Goal: Task Accomplishment & Management: Use online tool/utility

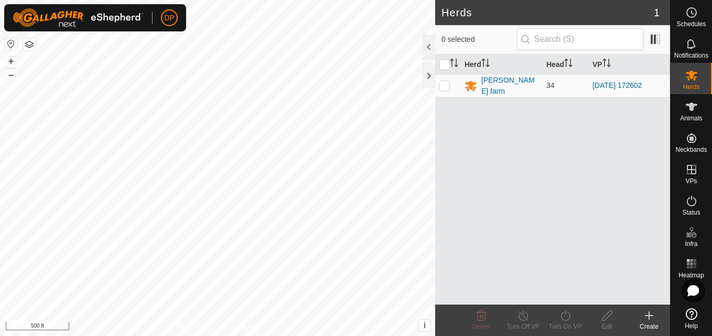
click at [221, 336] on html "DP Schedules Notifications Herds Animals Neckbands VPs Status Infra Heatmap Hel…" at bounding box center [356, 168] width 712 height 336
click at [694, 75] on icon at bounding box center [691, 75] width 13 height 13
click at [442, 86] on p-checkbox at bounding box center [444, 85] width 10 height 8
checkbox input "true"
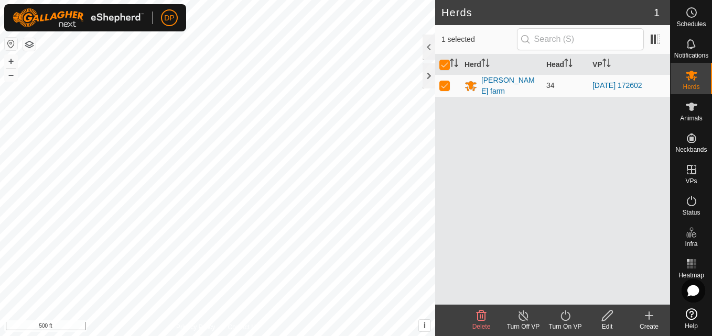
click at [567, 317] on icon at bounding box center [565, 316] width 13 height 13
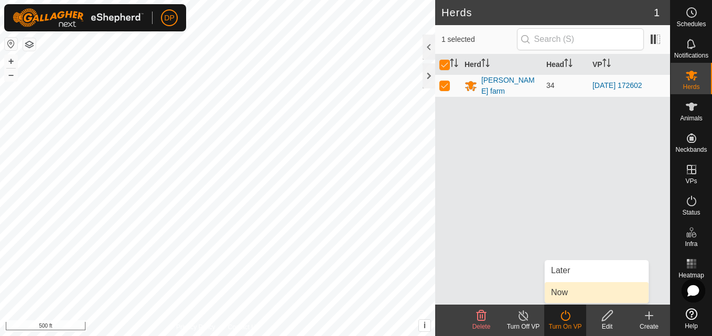
click at [558, 292] on link "Now" at bounding box center [596, 292] width 104 height 21
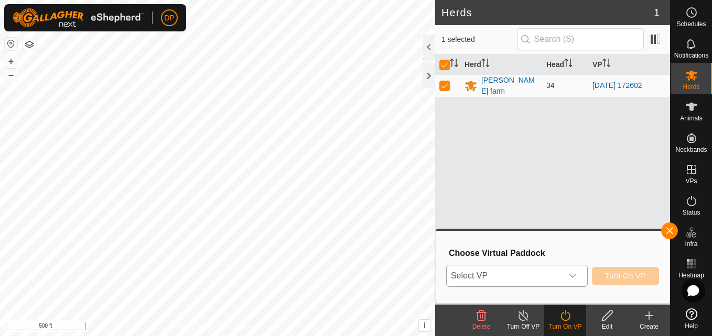
click at [572, 276] on icon "dropdown trigger" at bounding box center [571, 276] width 7 height 4
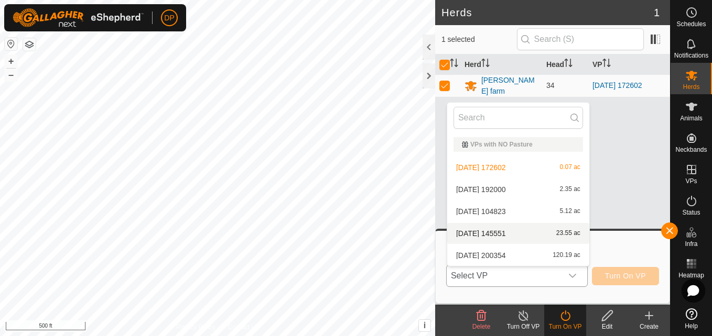
click at [533, 231] on li "[DATE] 145551 23.55 ac" at bounding box center [518, 233] width 142 height 21
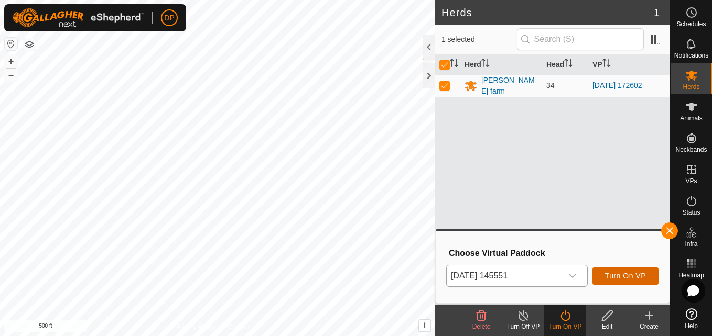
click at [616, 273] on span "Turn On VP" at bounding box center [625, 276] width 41 height 8
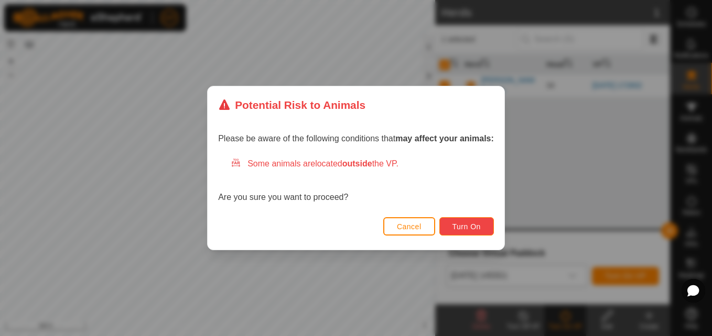
click at [451, 224] on button "Turn On" at bounding box center [466, 226] width 54 height 18
